Goal: Task Accomplishment & Management: Manage account settings

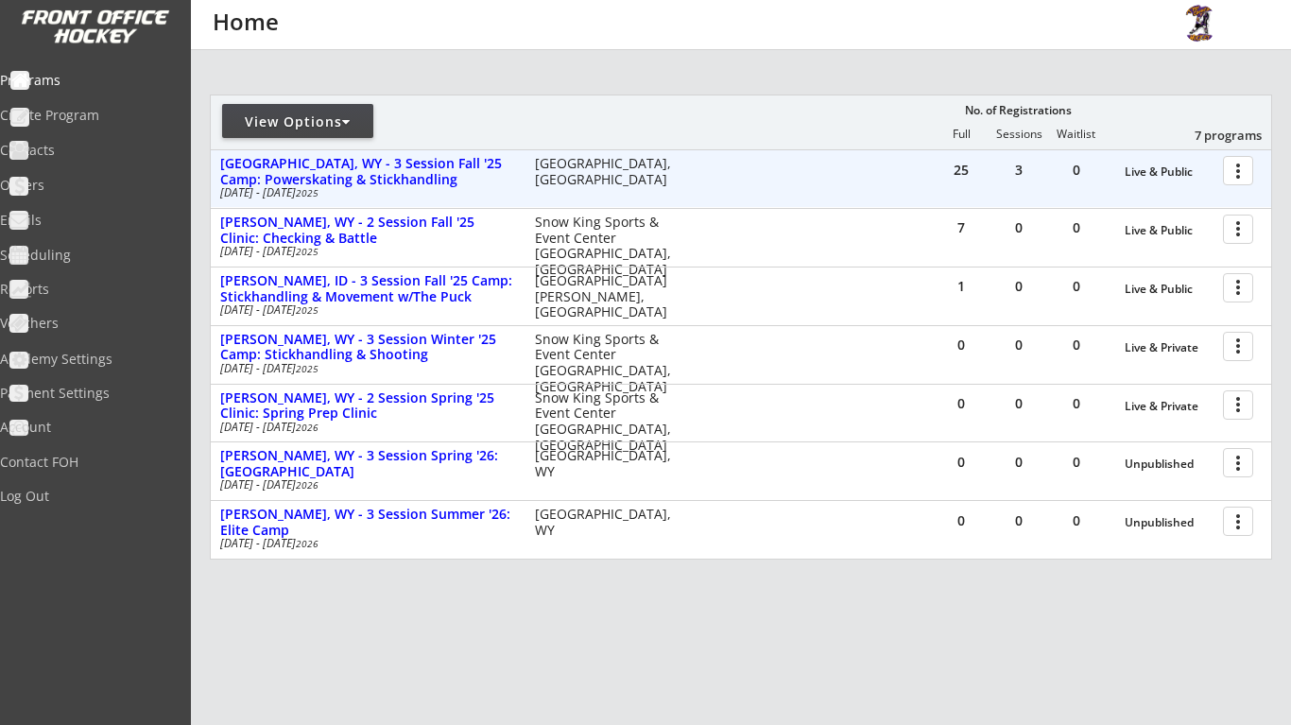
scroll to position [198, 0]
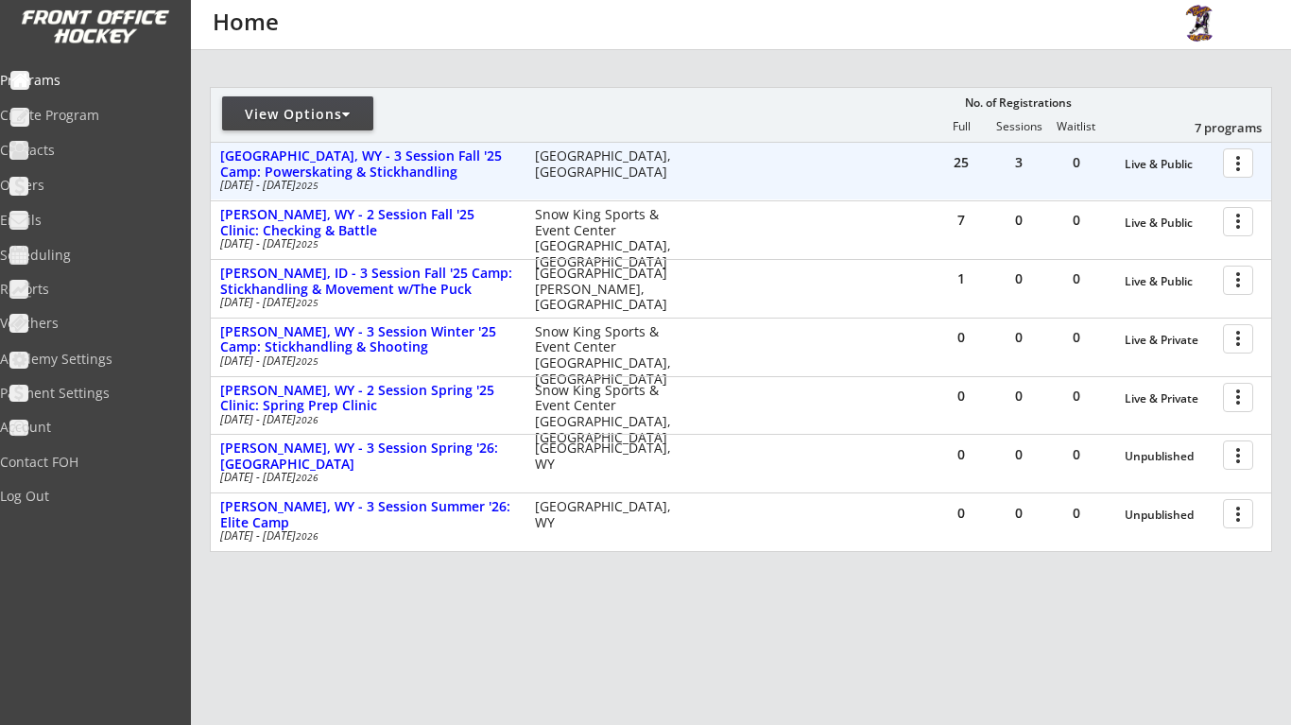
click at [1232, 165] on div at bounding box center [1241, 162] width 33 height 33
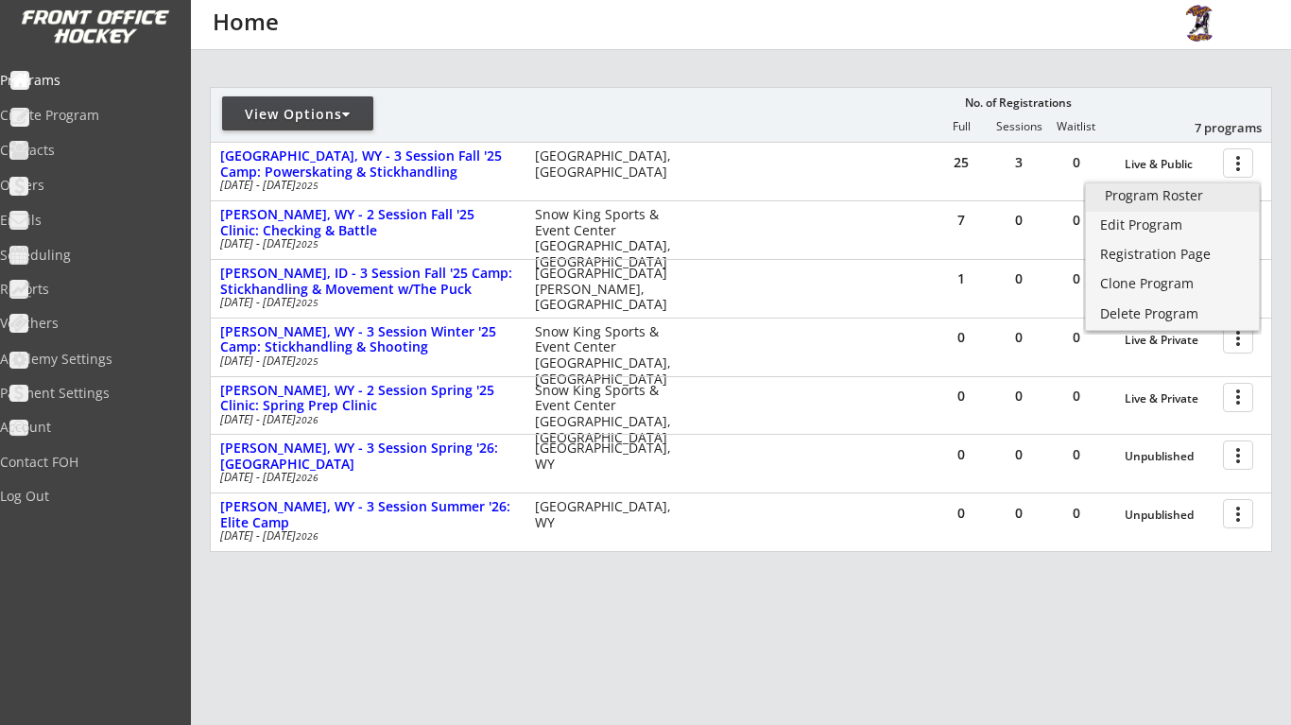
click at [1204, 203] on link "Program Roster" at bounding box center [1172, 197] width 173 height 28
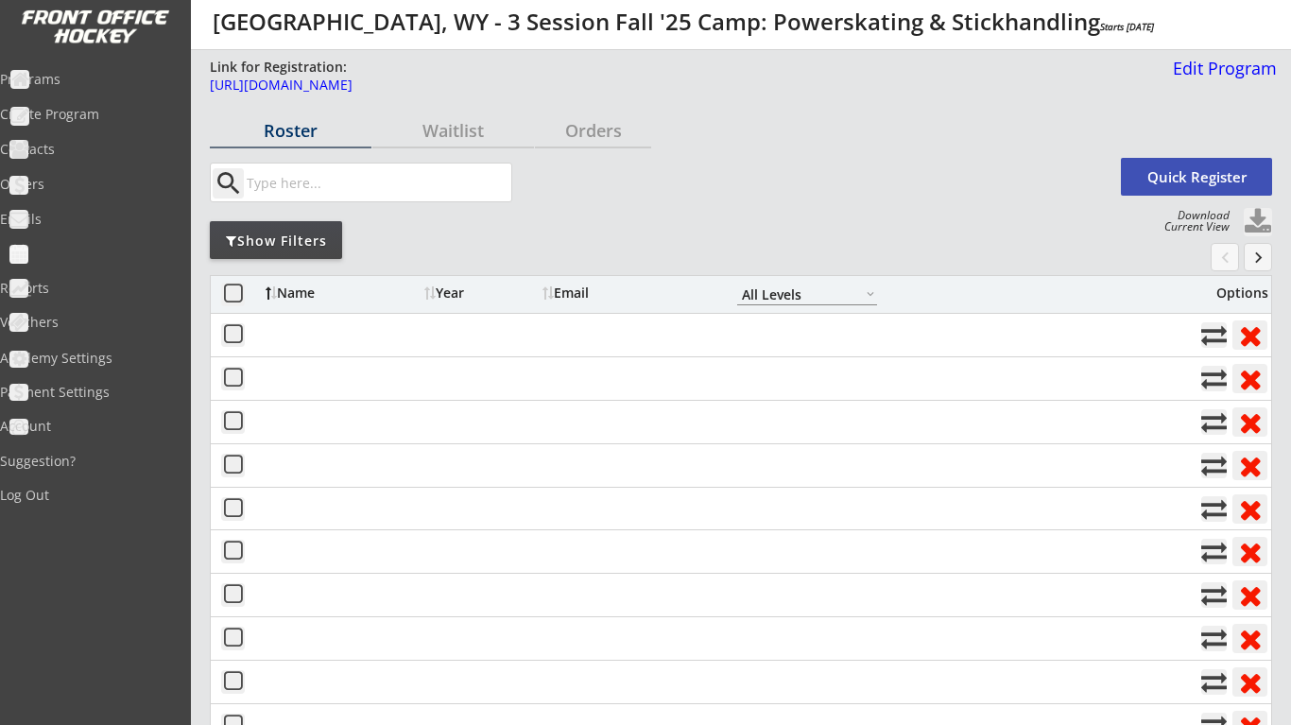
select select ""All Levels""
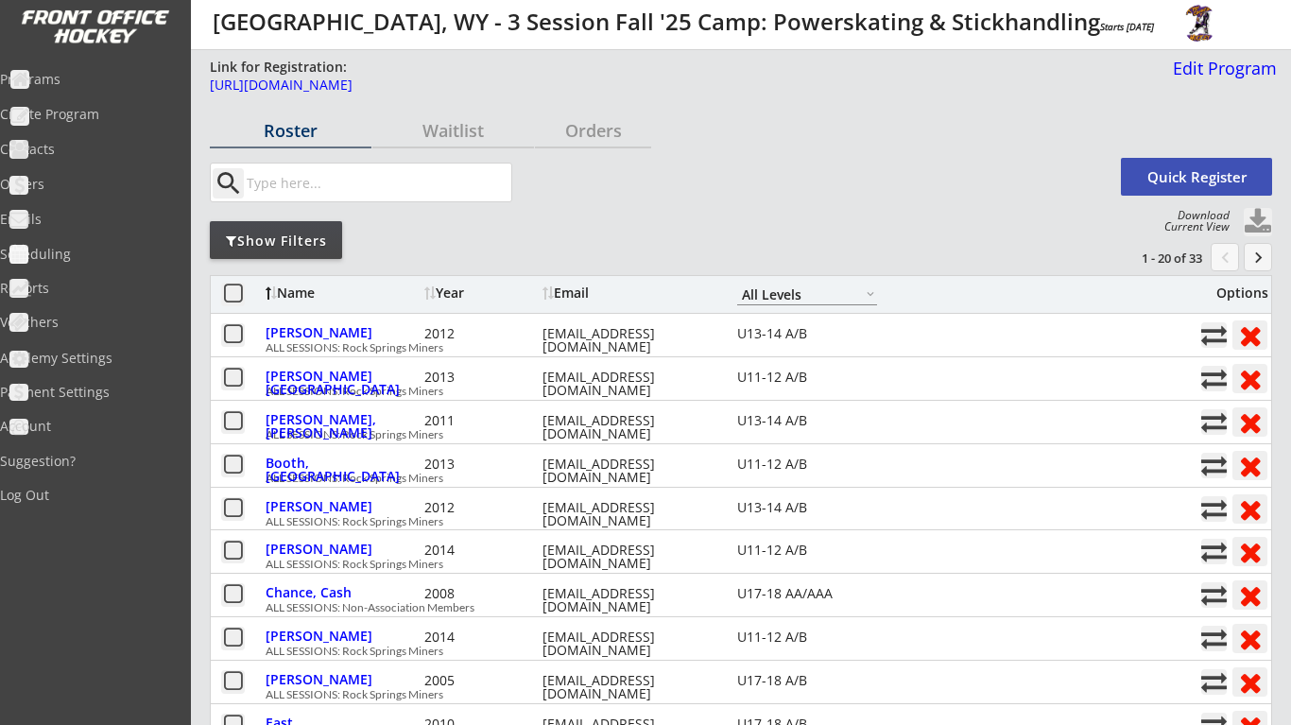
click at [1265, 254] on button "keyboard_arrow_right" at bounding box center [1258, 257] width 28 height 28
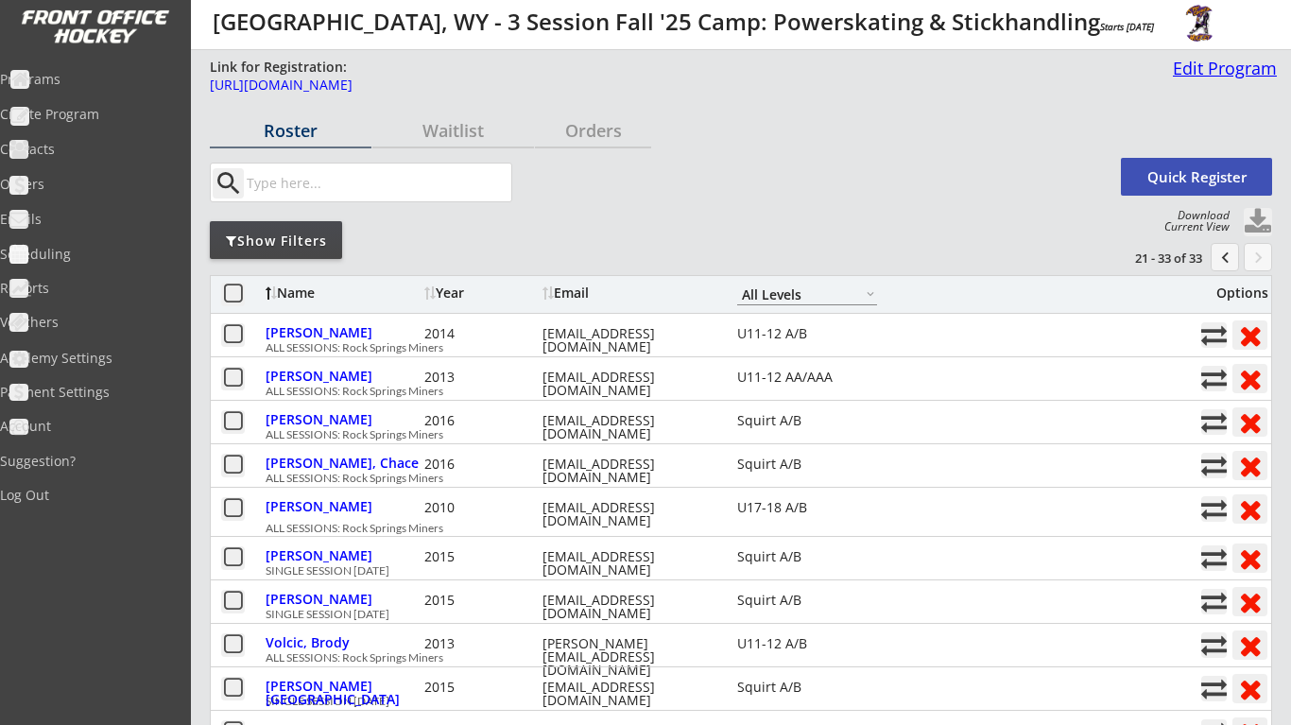
click at [1221, 73] on div "Edit Program" at bounding box center [1221, 68] width 112 height 17
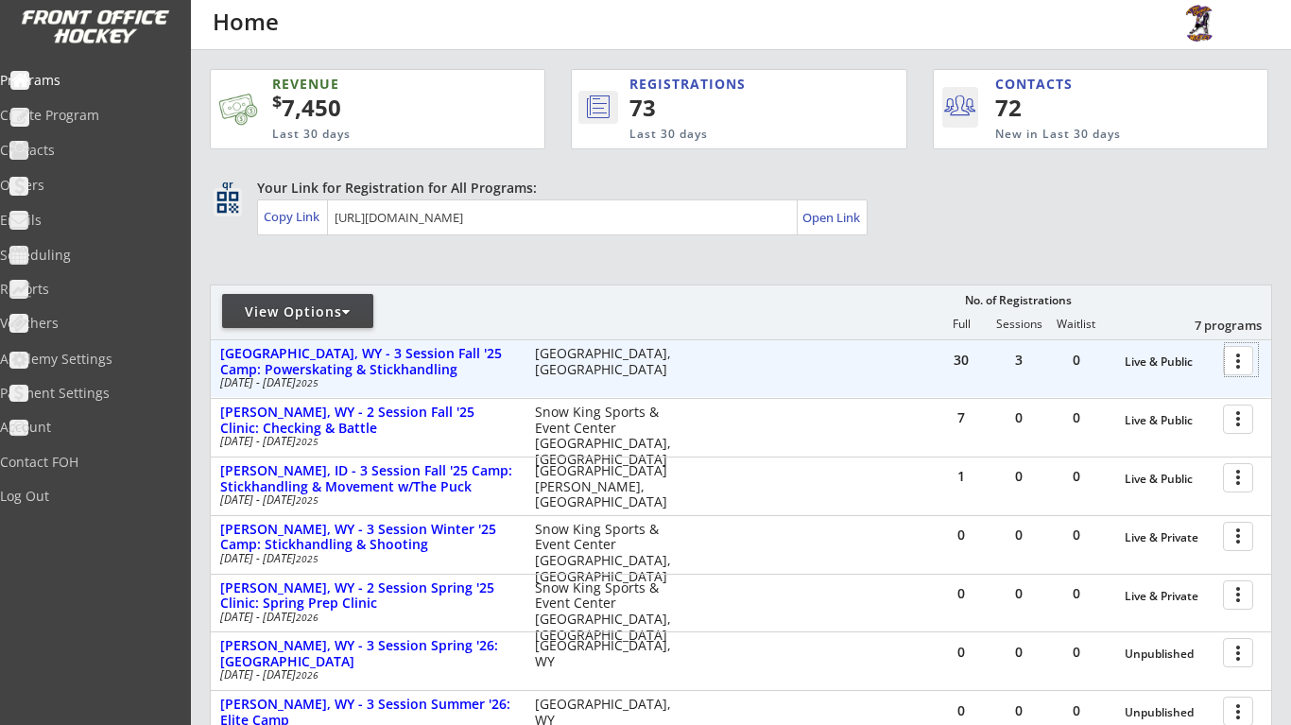
click at [1233, 360] on div at bounding box center [1241, 359] width 33 height 33
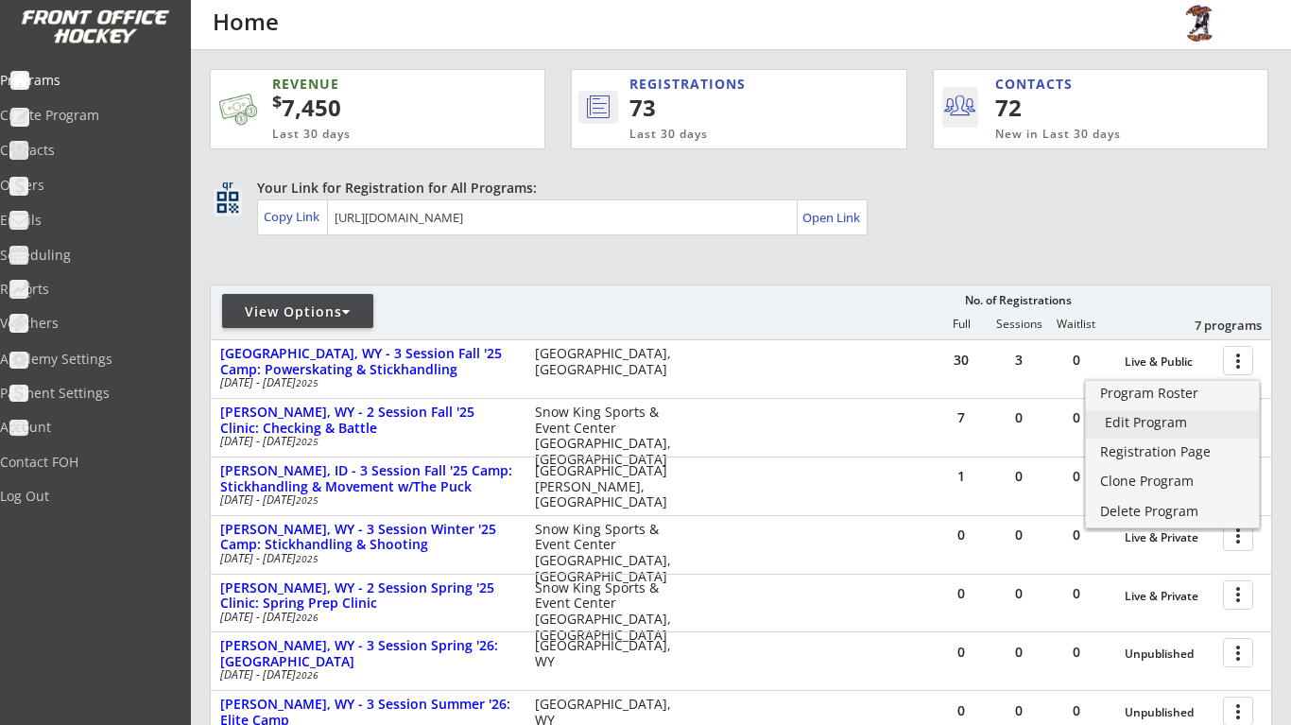
click at [1202, 420] on div "Edit Program" at bounding box center [1172, 422] width 135 height 13
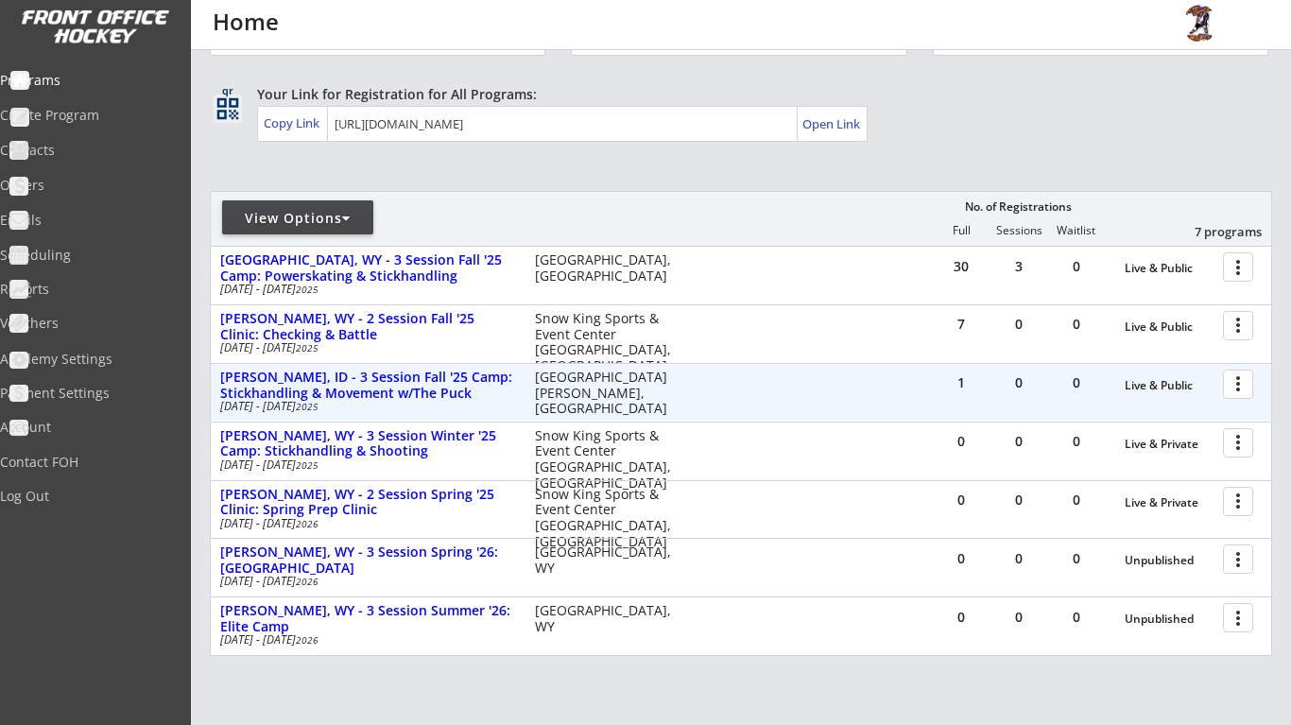
scroll to position [99, 0]
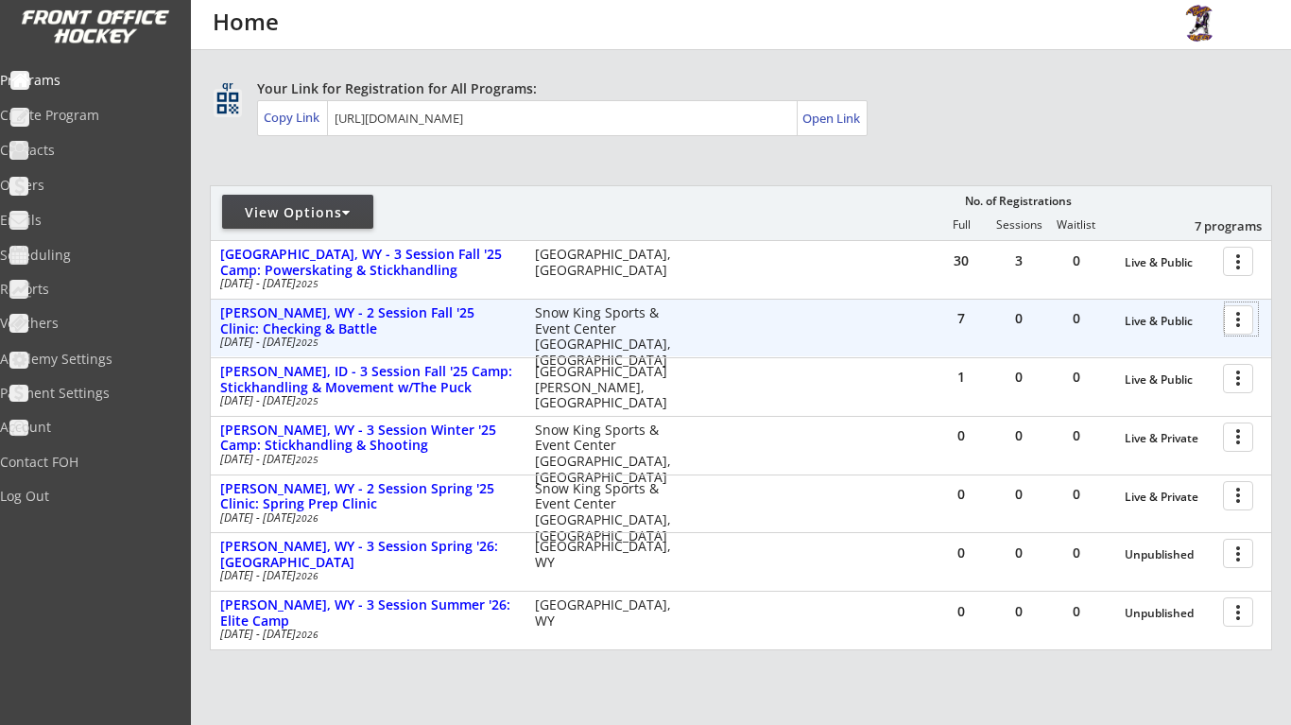
click at [1227, 316] on div at bounding box center [1241, 318] width 33 height 33
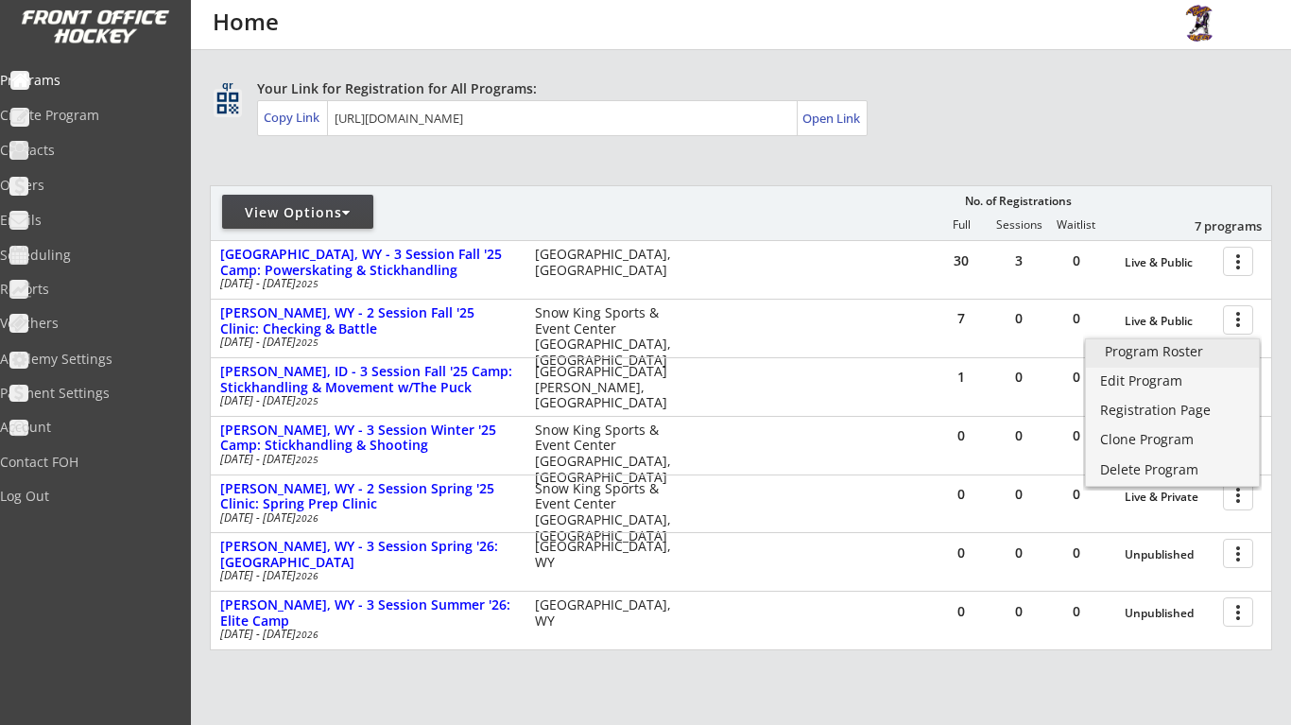
click at [1188, 355] on div "Program Roster" at bounding box center [1172, 351] width 135 height 13
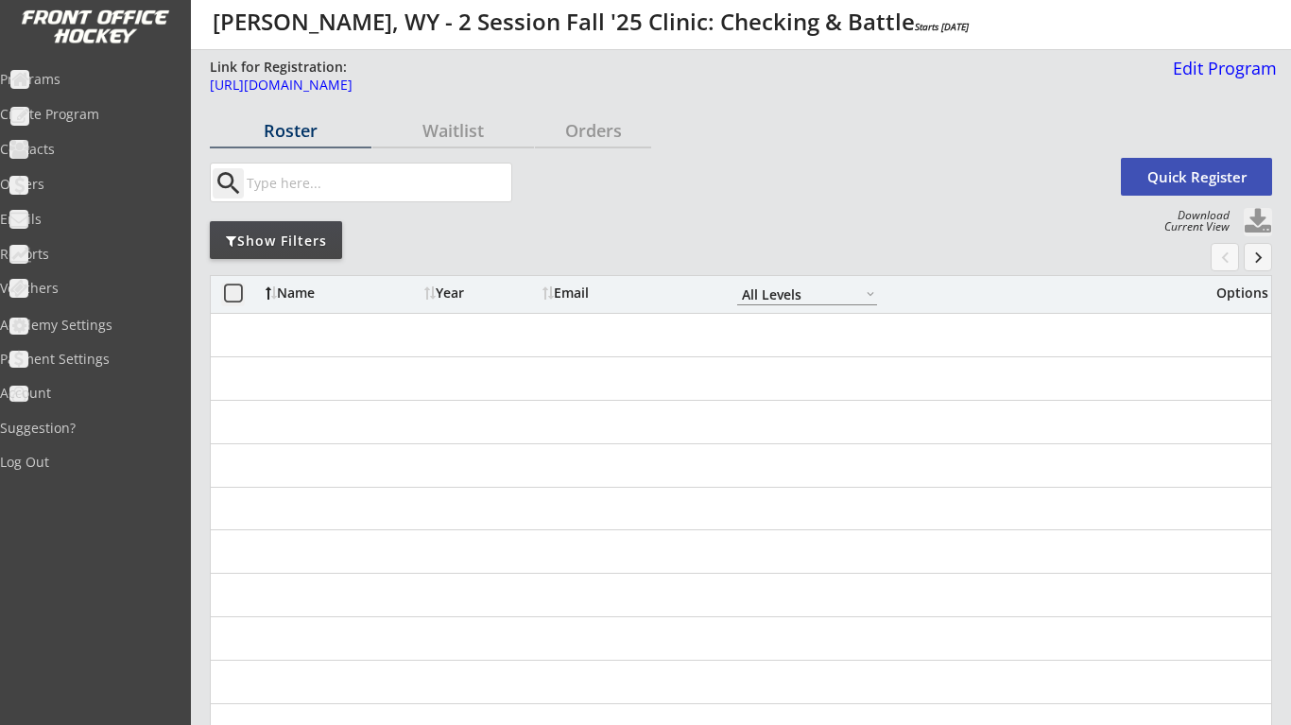
select select ""All Levels""
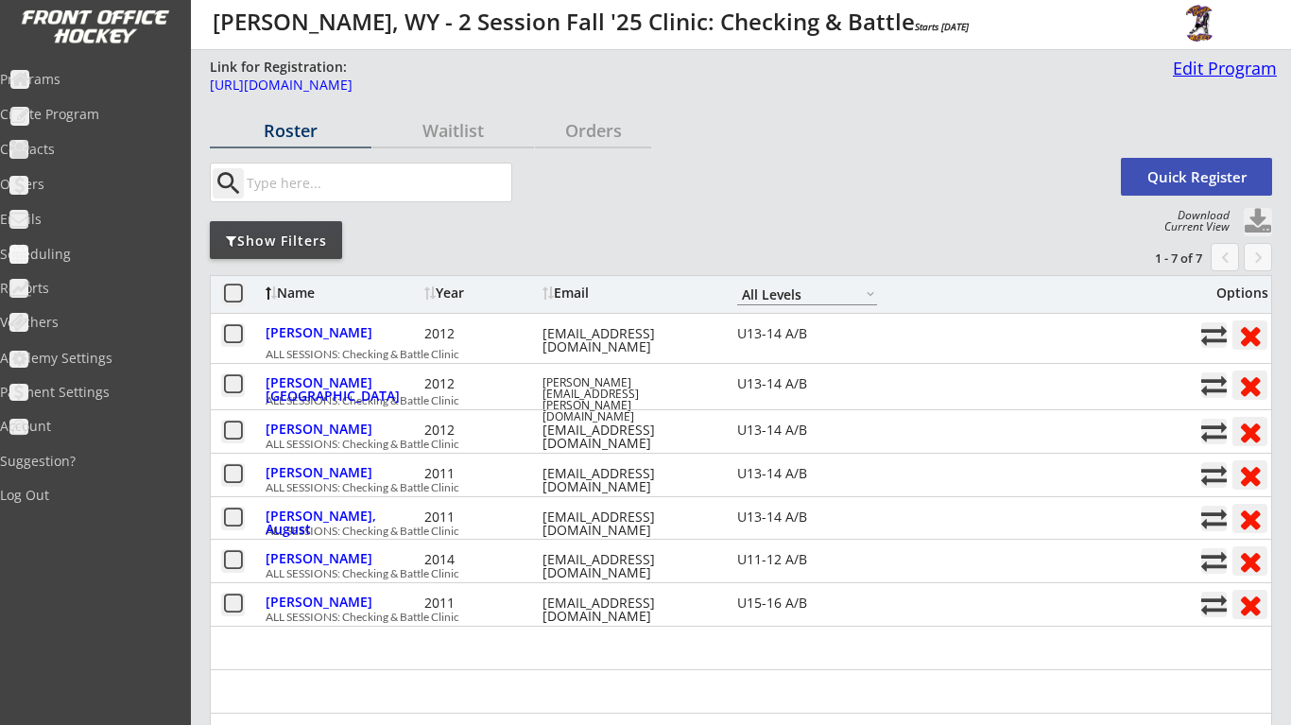
click at [1218, 68] on div "Edit Program" at bounding box center [1221, 68] width 112 height 17
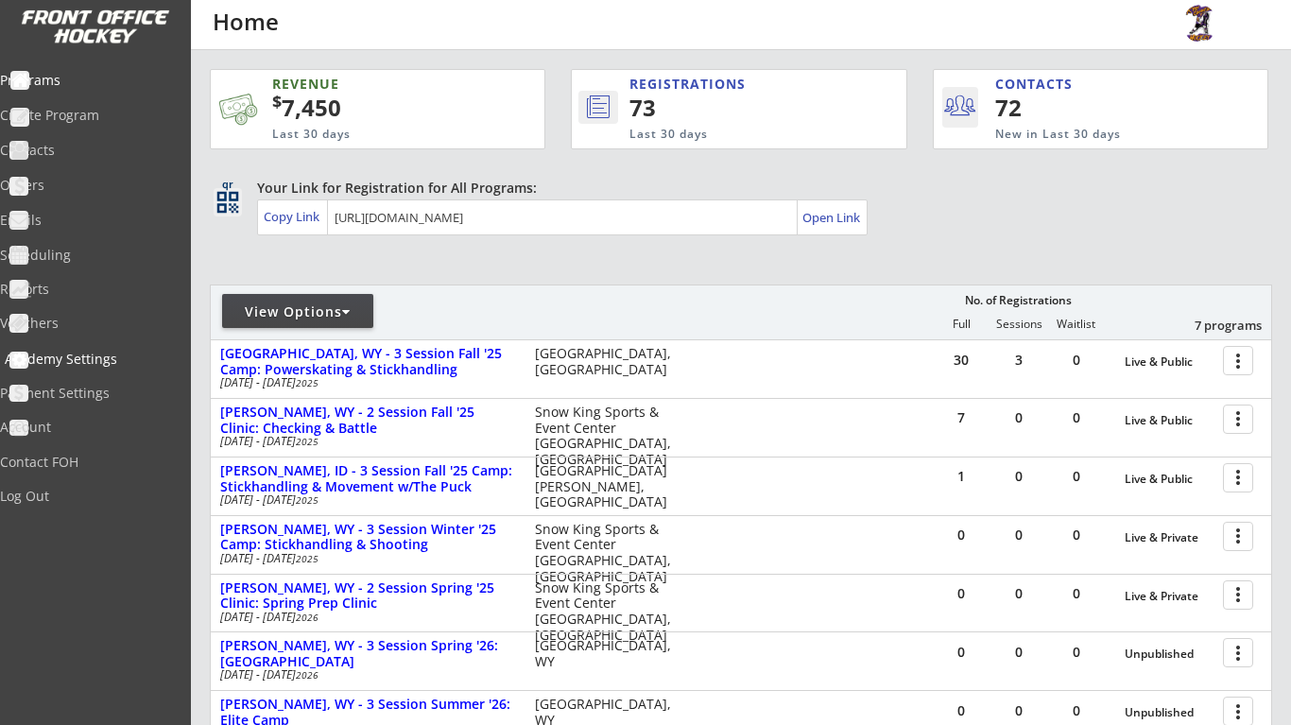
click at [117, 363] on div "Academy Settings" at bounding box center [90, 359] width 170 height 13
select select ""USD""
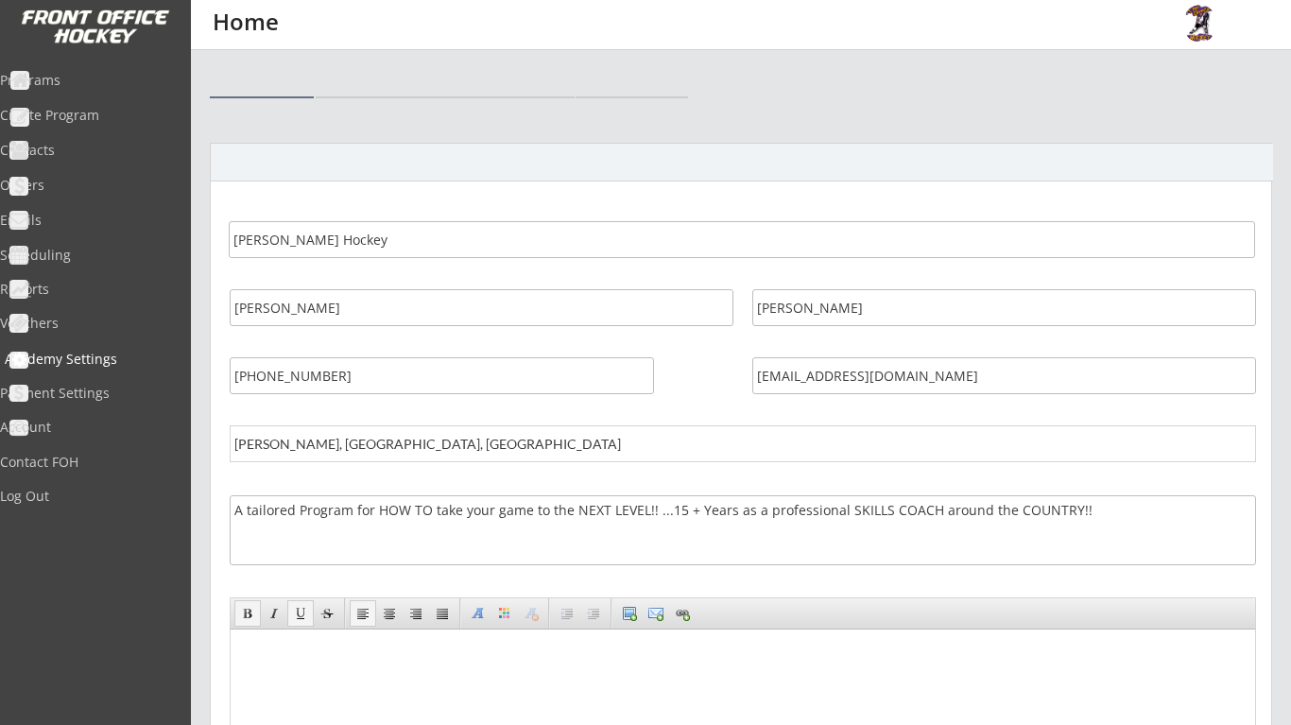
select select ""USD""
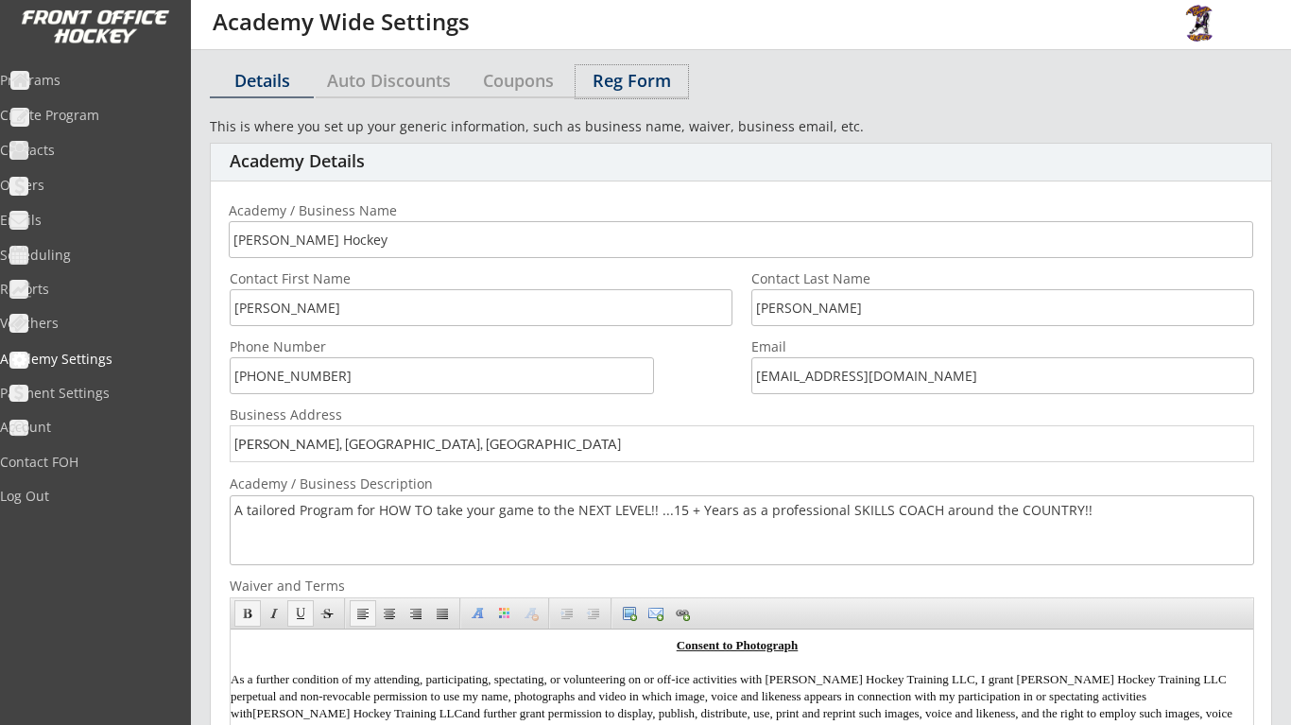
click at [630, 82] on div "Reg Form" at bounding box center [632, 80] width 112 height 17
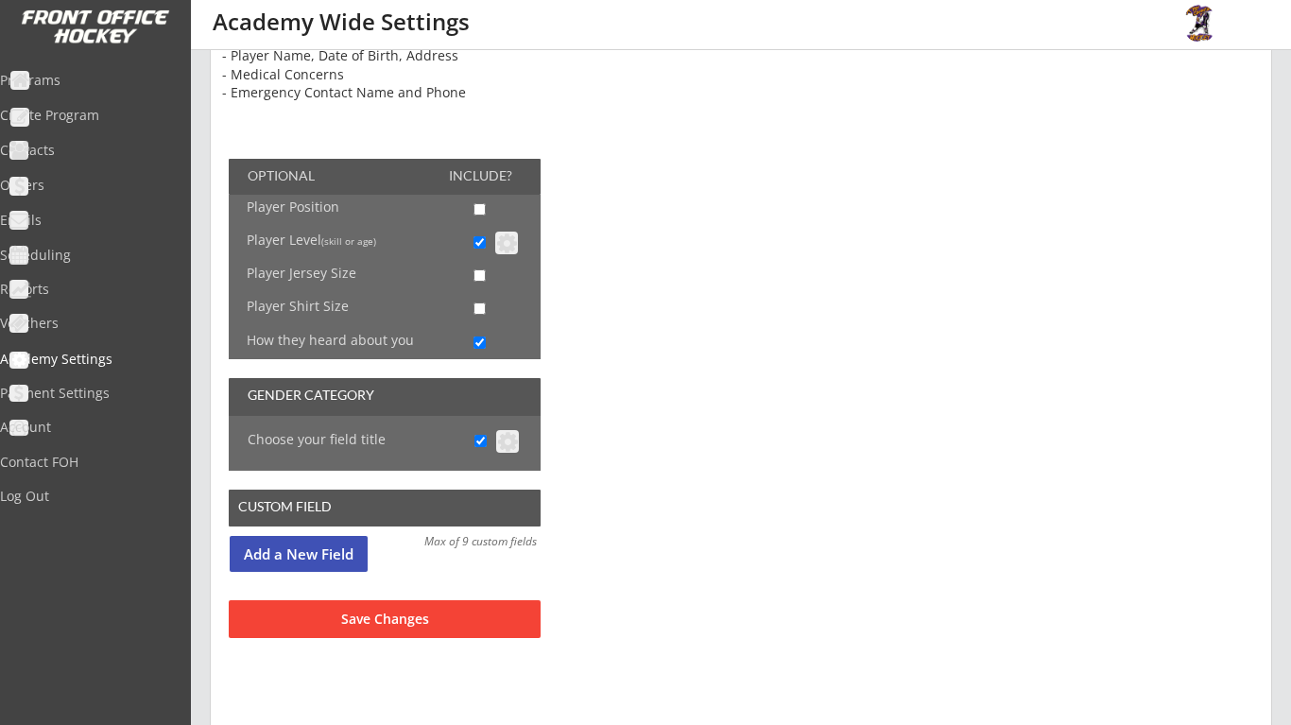
scroll to position [200, 0]
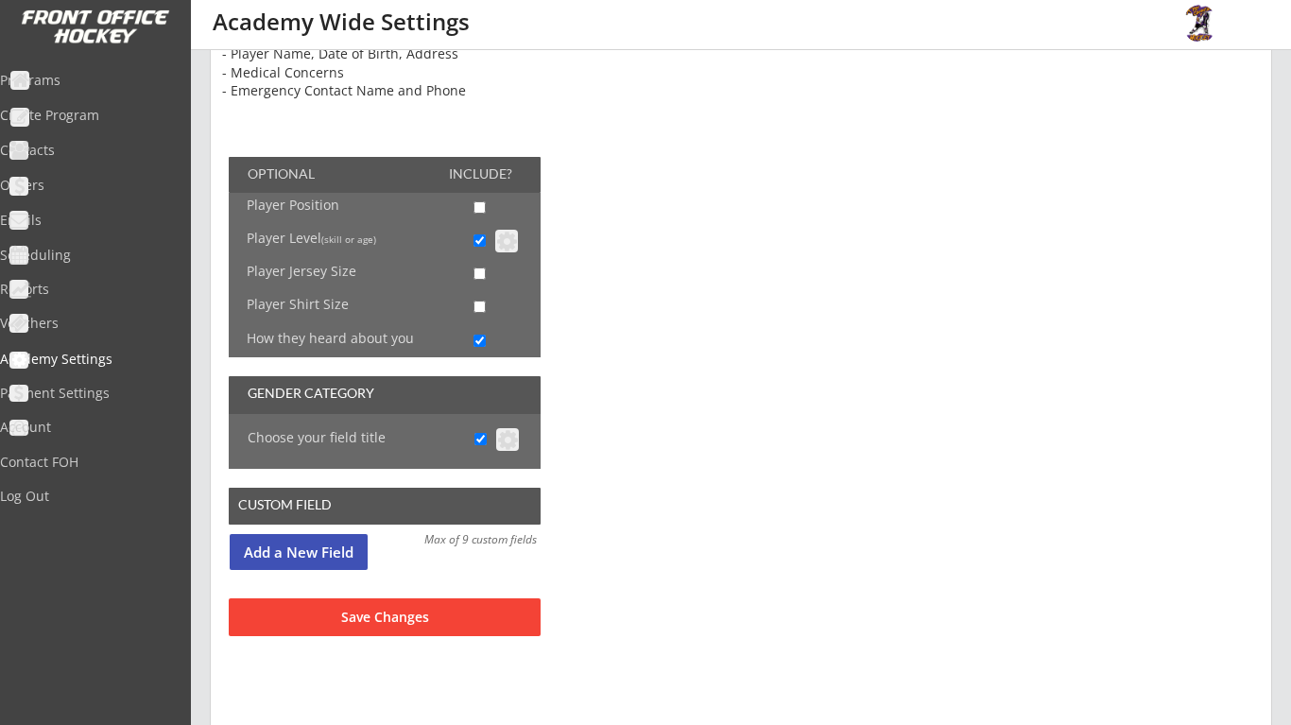
click at [338, 552] on button "Add a New Field" at bounding box center [299, 552] width 138 height 36
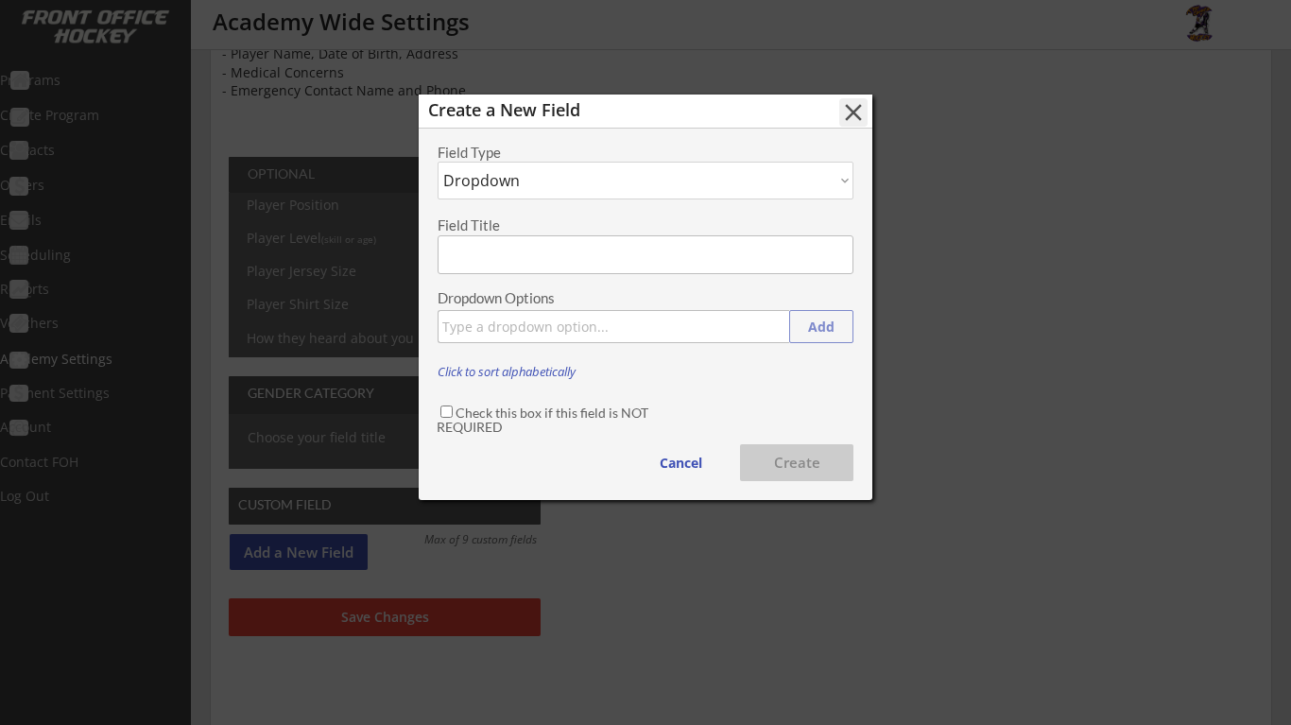
select select ""Text""
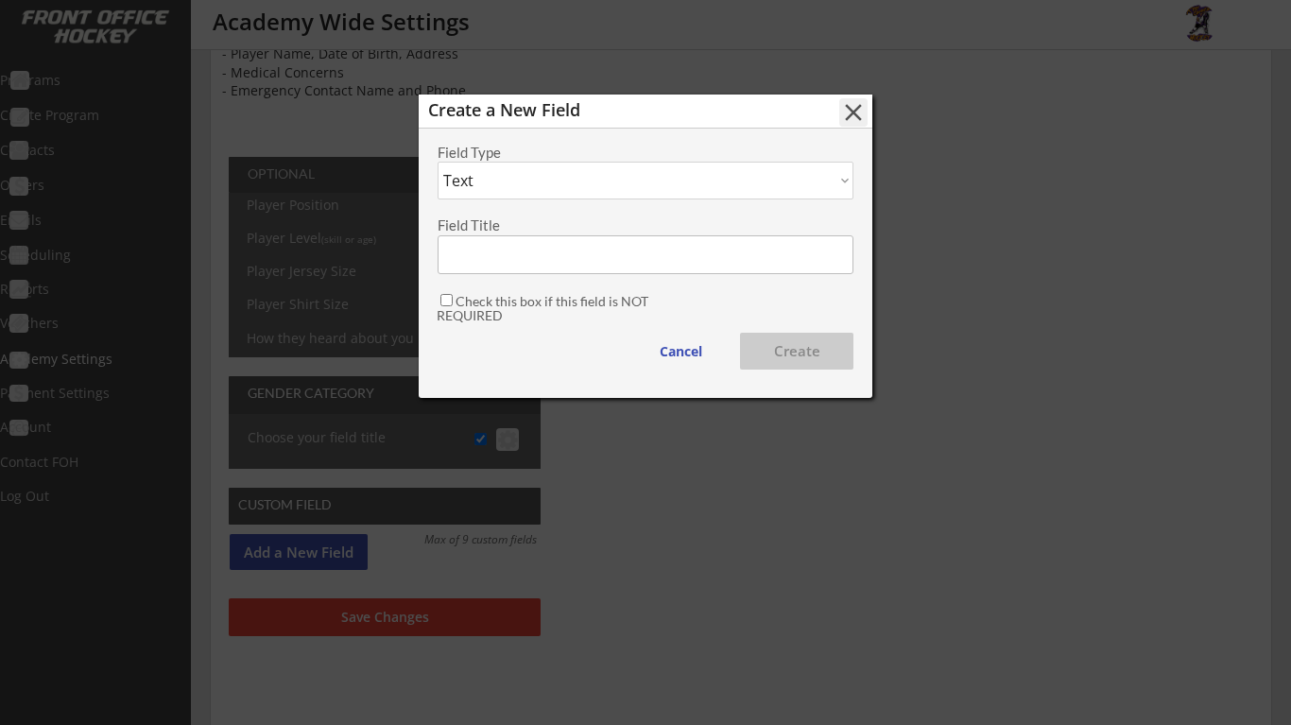
click at [571, 252] on input "input" at bounding box center [646, 254] width 416 height 39
type input "Team/Club"
click at [811, 359] on button "Create" at bounding box center [796, 351] width 113 height 37
select select ""PLACEHOLDER_1427118222253""
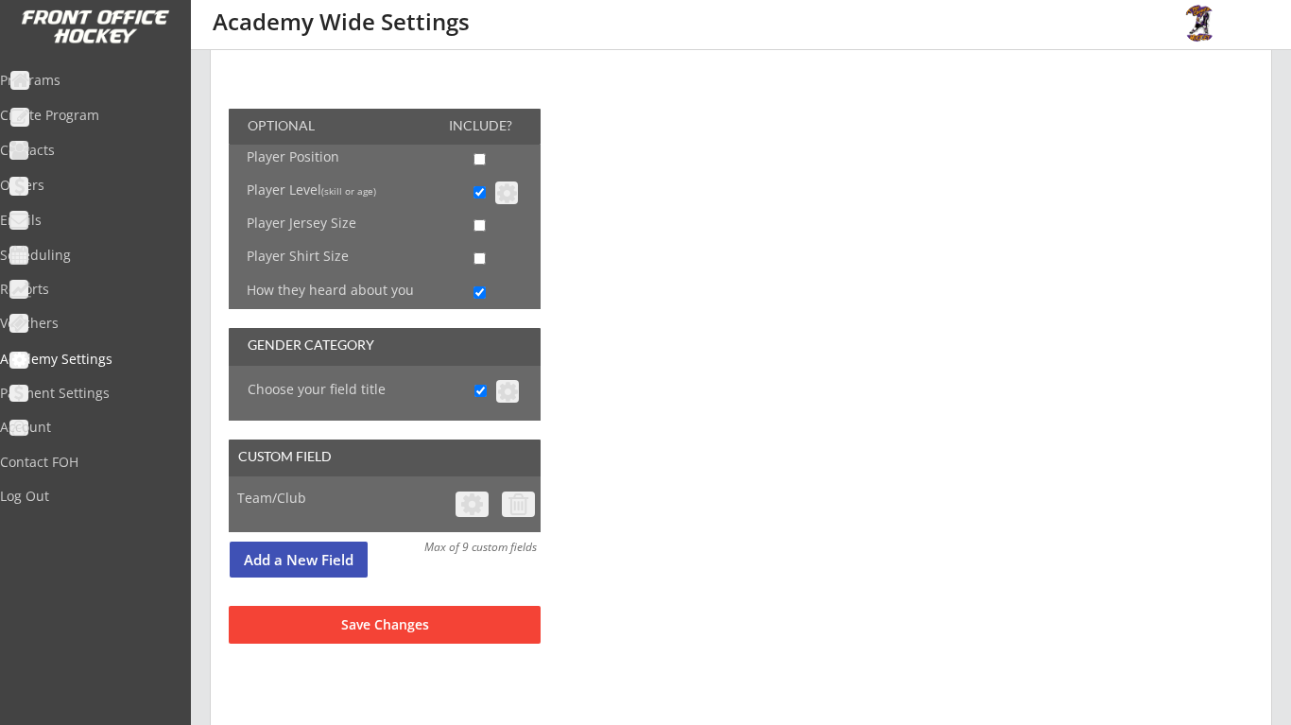
scroll to position [253, 0]
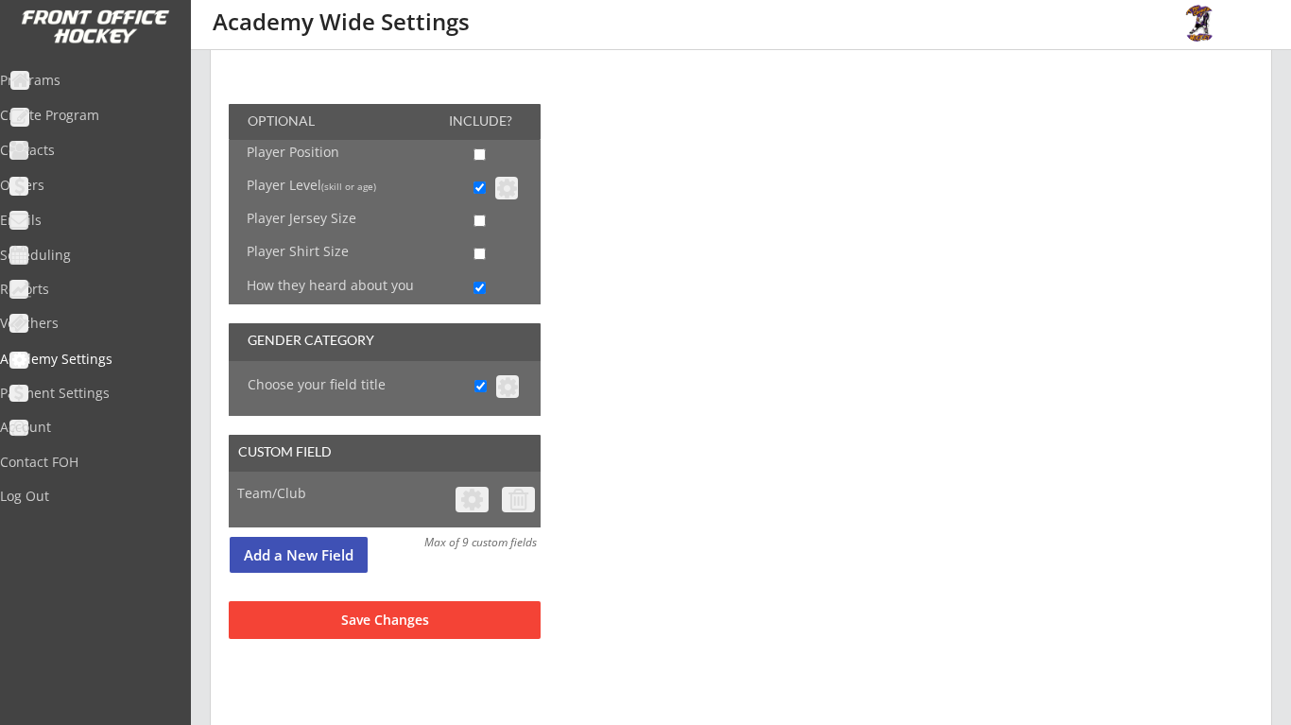
click at [467, 502] on button at bounding box center [472, 500] width 33 height 26
select select ""Text""
type input "Team/Club"
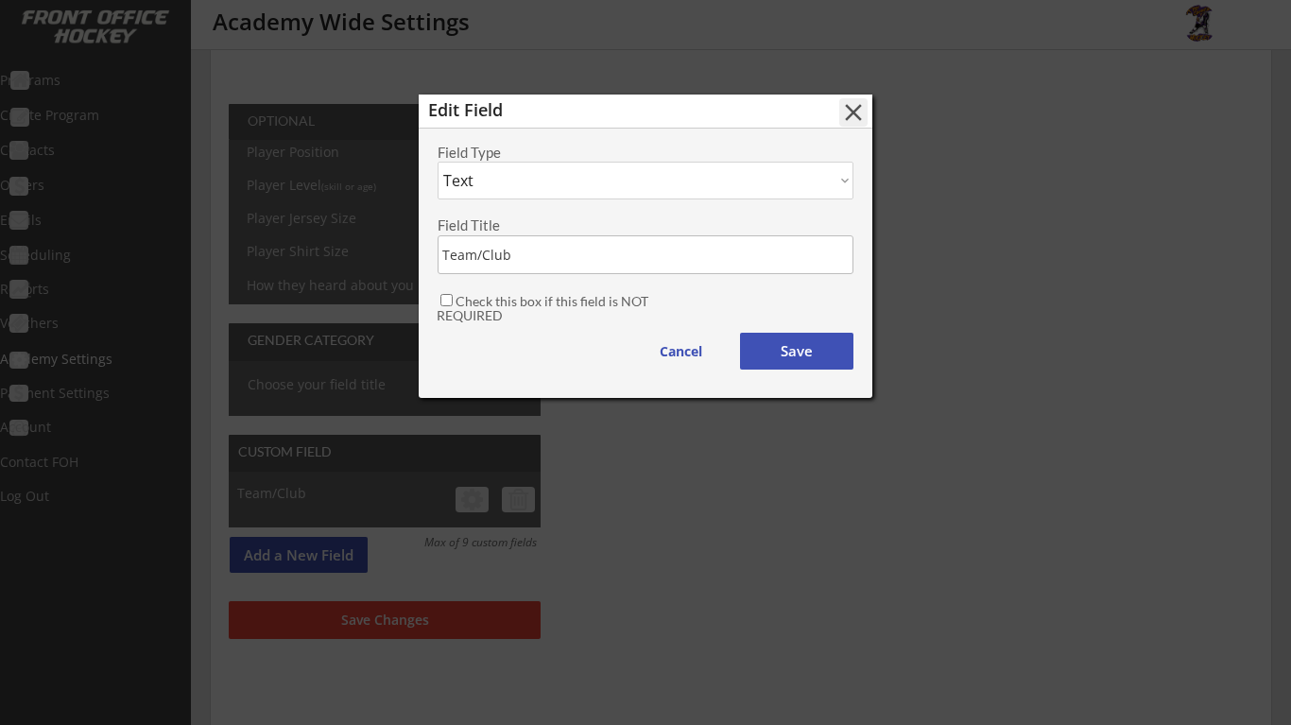
click at [795, 354] on button "Save" at bounding box center [796, 351] width 113 height 37
select select ""PLACEHOLDER_1427118222253""
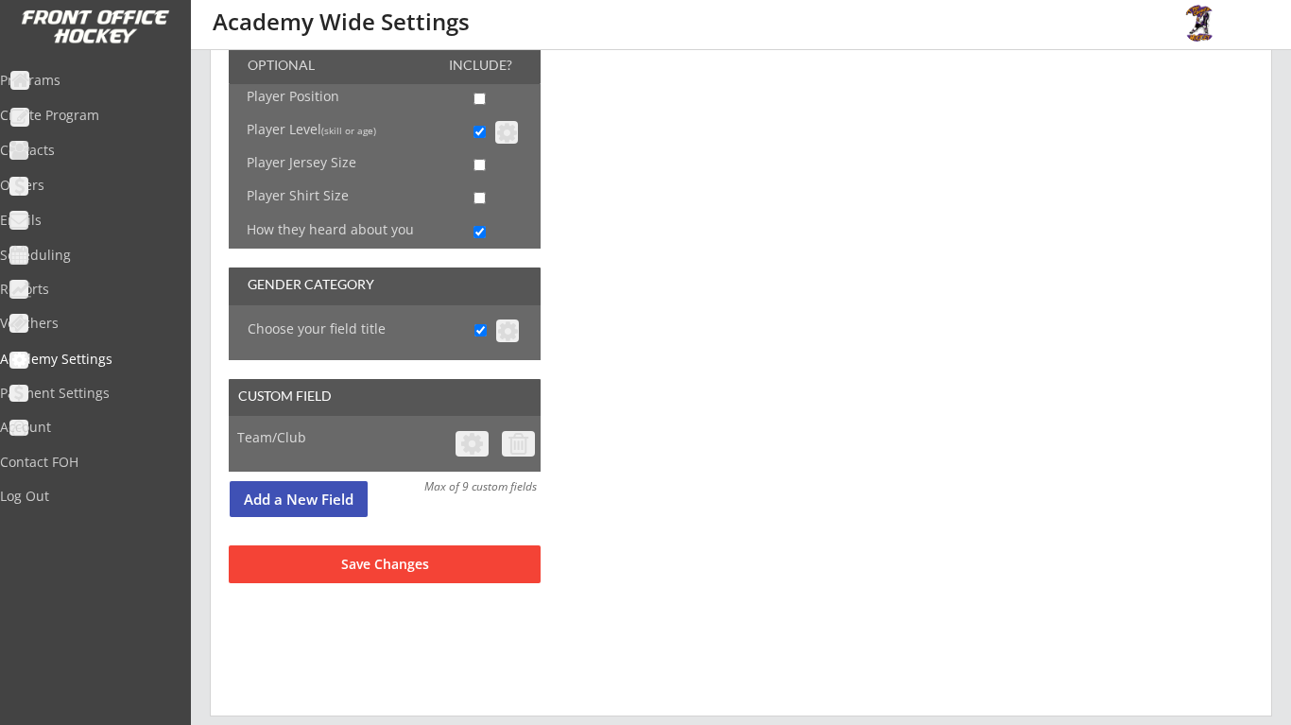
scroll to position [314, 0]
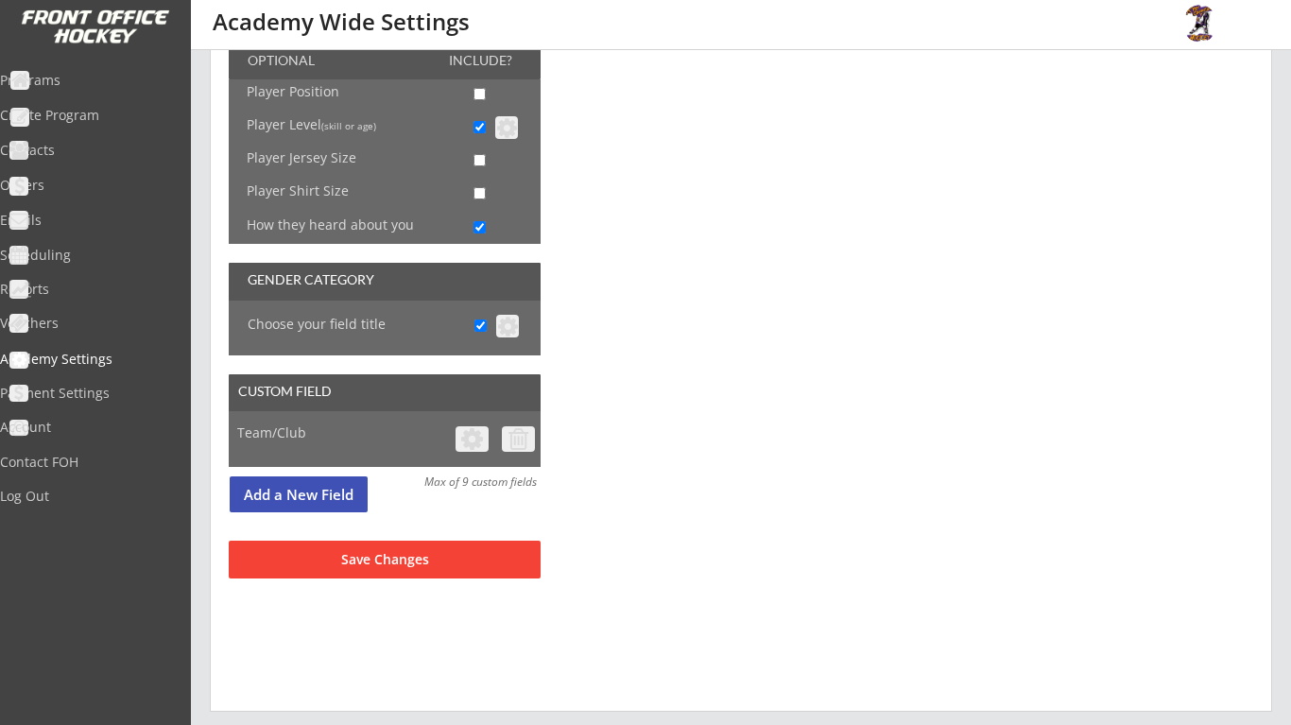
click at [477, 571] on button "Save Changes" at bounding box center [385, 560] width 312 height 38
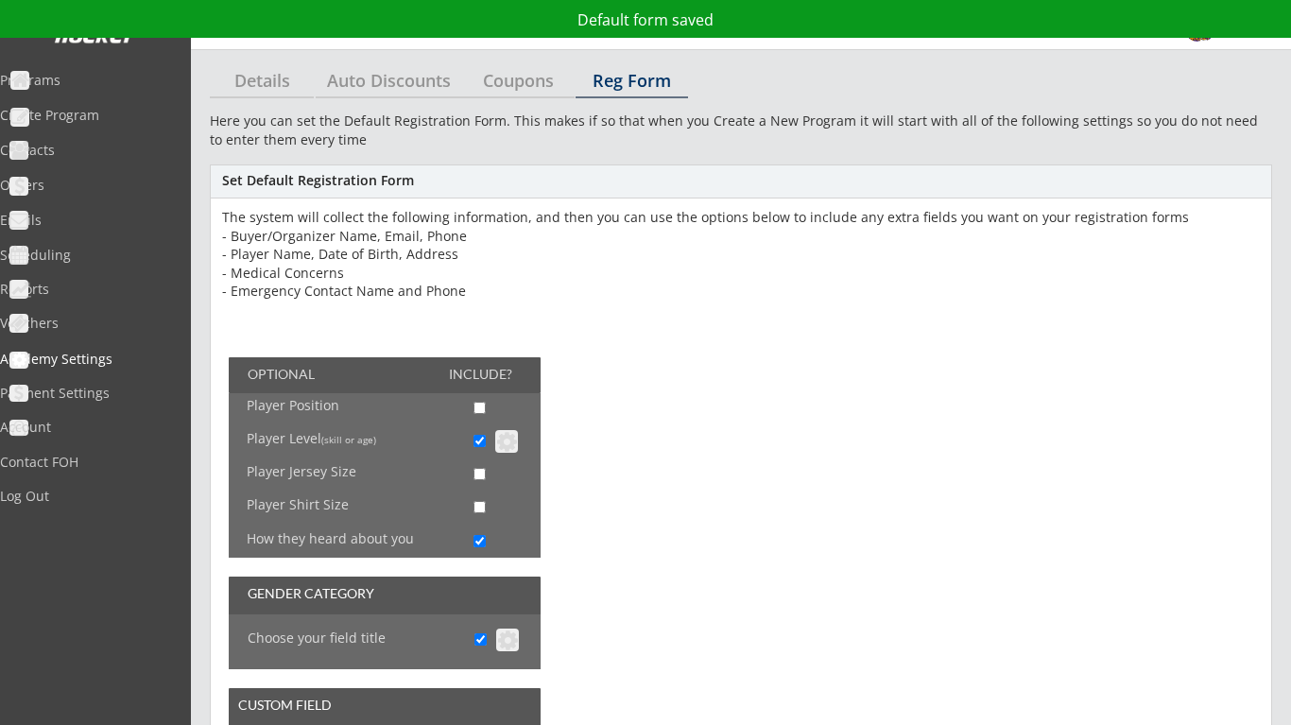
scroll to position [0, 0]
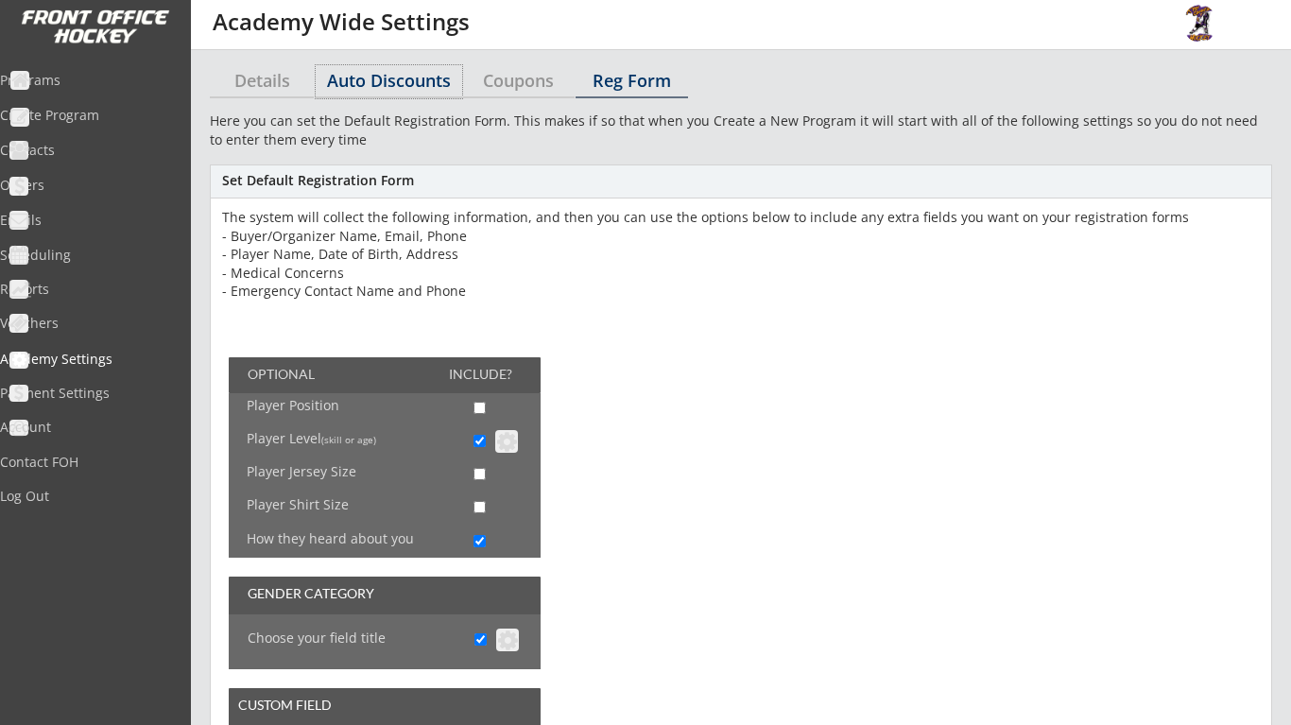
click at [422, 92] on div "Auto Discounts" at bounding box center [389, 81] width 146 height 33
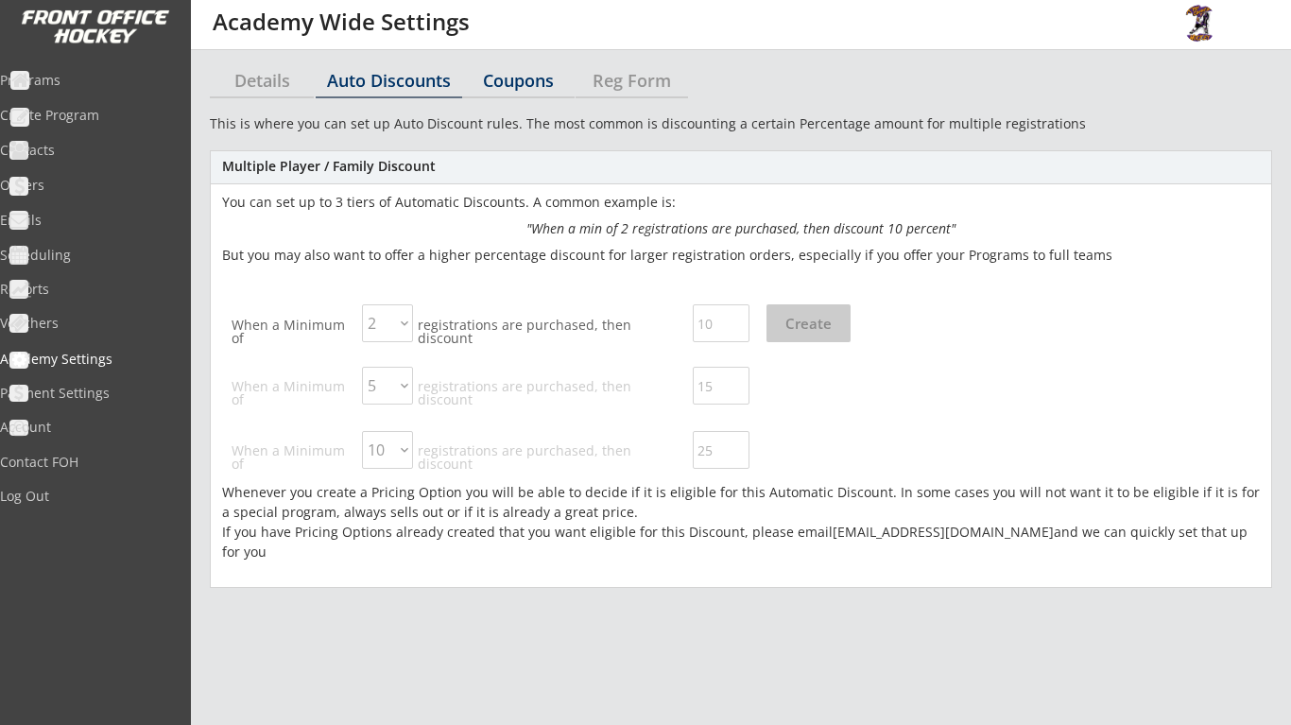
click at [502, 79] on div "Coupons" at bounding box center [518, 80] width 112 height 17
select select ""Showing all by date made""
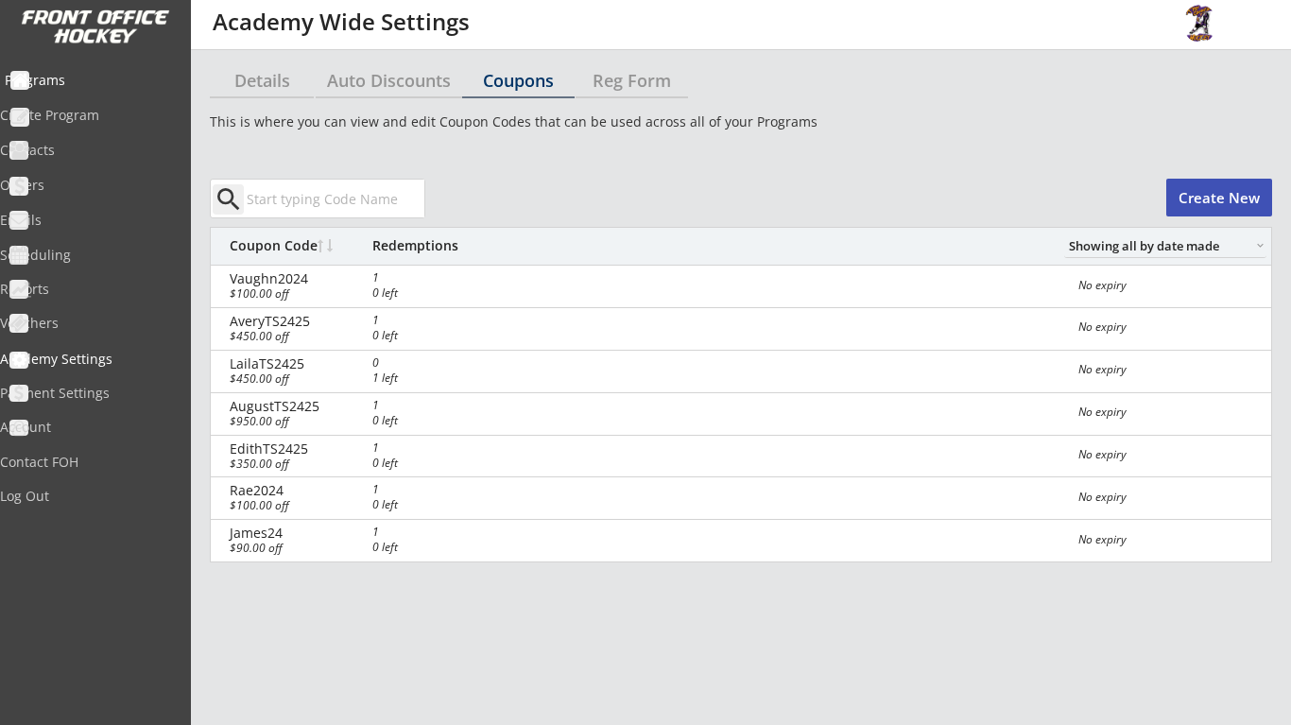
click at [101, 75] on div "Programs" at bounding box center [90, 80] width 170 height 13
